Goal: Task Accomplishment & Management: Manage account settings

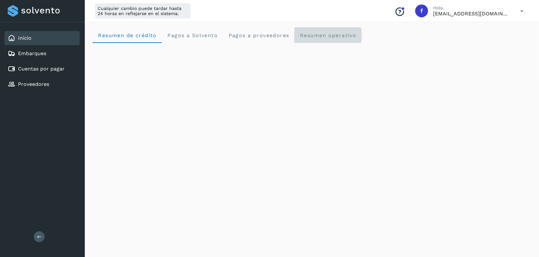
click at [320, 33] on span "Resumen operativo" at bounding box center [327, 35] width 57 height 6
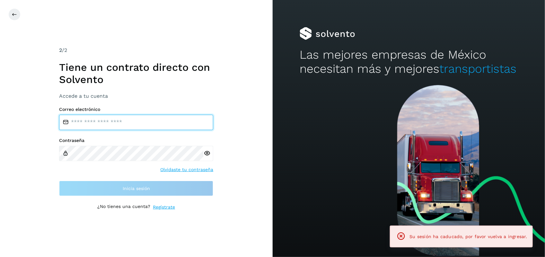
type input "**********"
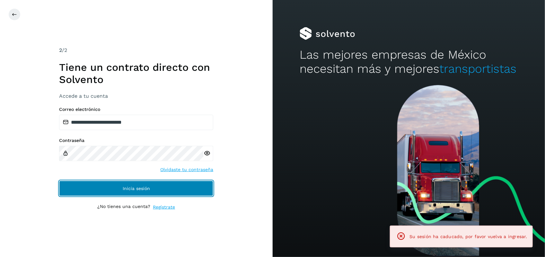
click at [193, 185] on button "Inicia sesión" at bounding box center [136, 188] width 154 height 15
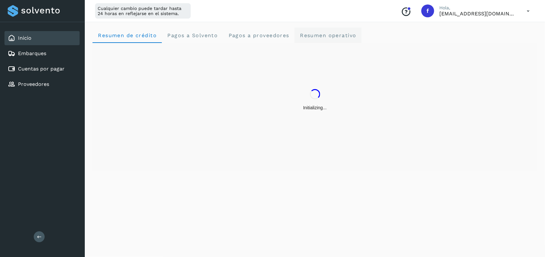
click at [325, 34] on span "Resumen operativo" at bounding box center [327, 35] width 57 height 6
